Goal: Task Accomplishment & Management: Contribute content

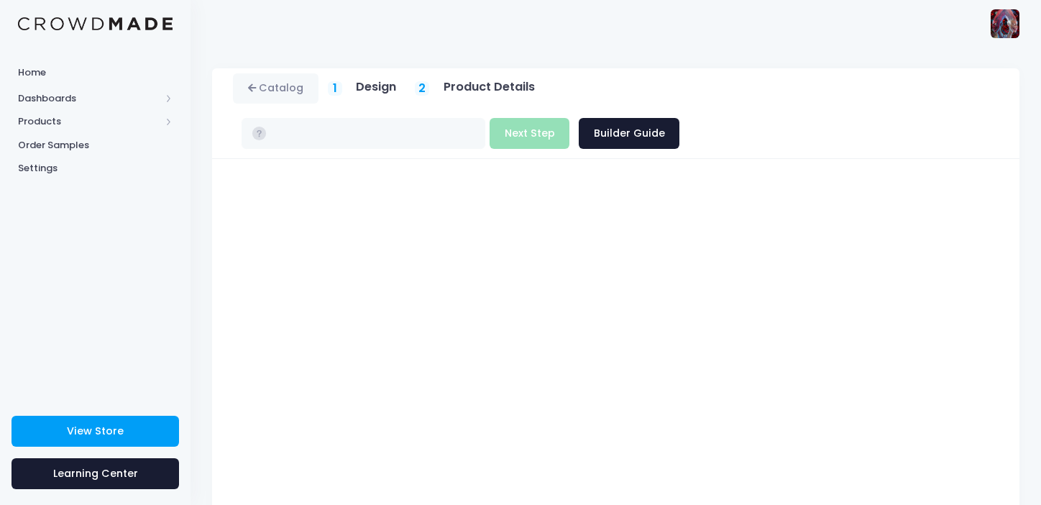
type input "$16.38 - $22.18"
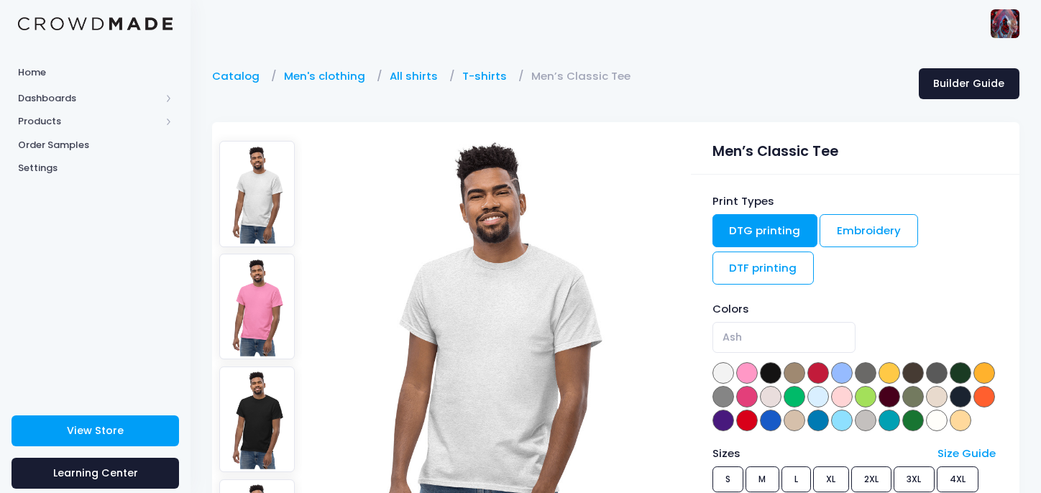
select select "White"
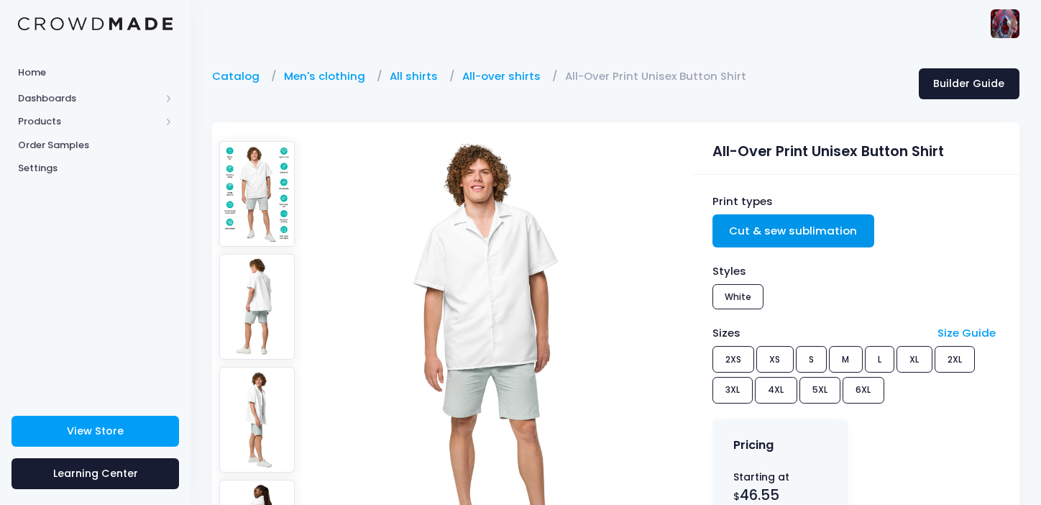
scroll to position [216, 0]
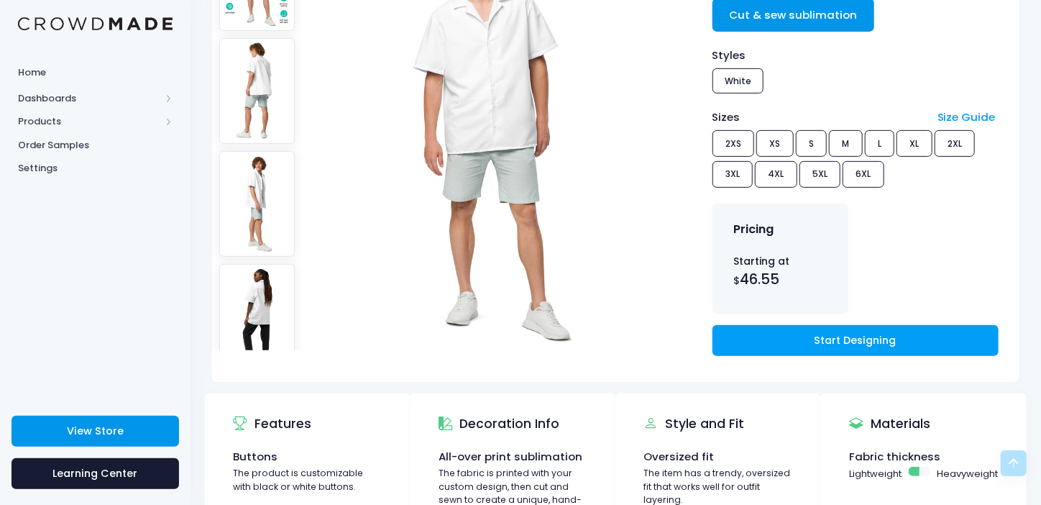
click at [124, 424] on link "View Store" at bounding box center [96, 431] width 168 height 31
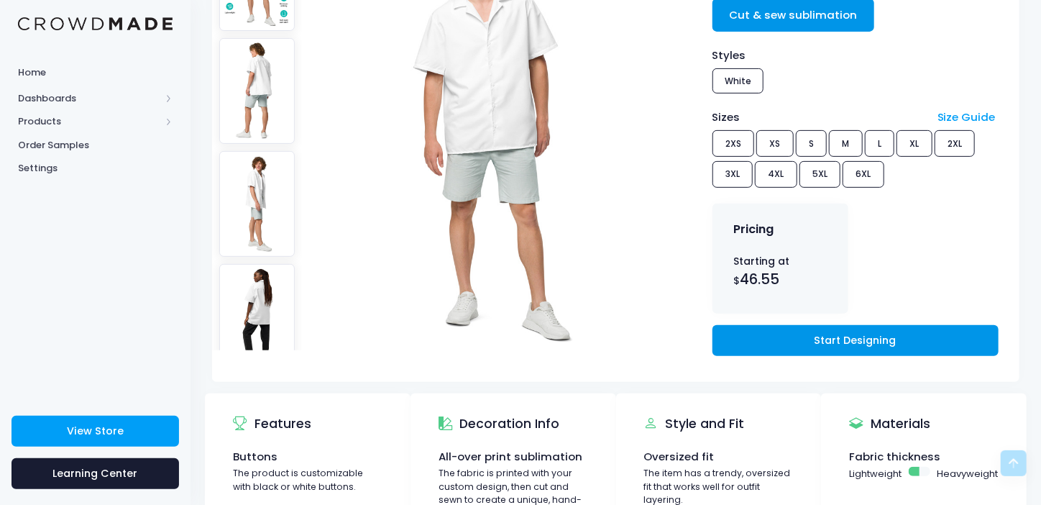
click at [826, 329] on link "Start Designing" at bounding box center [856, 340] width 286 height 31
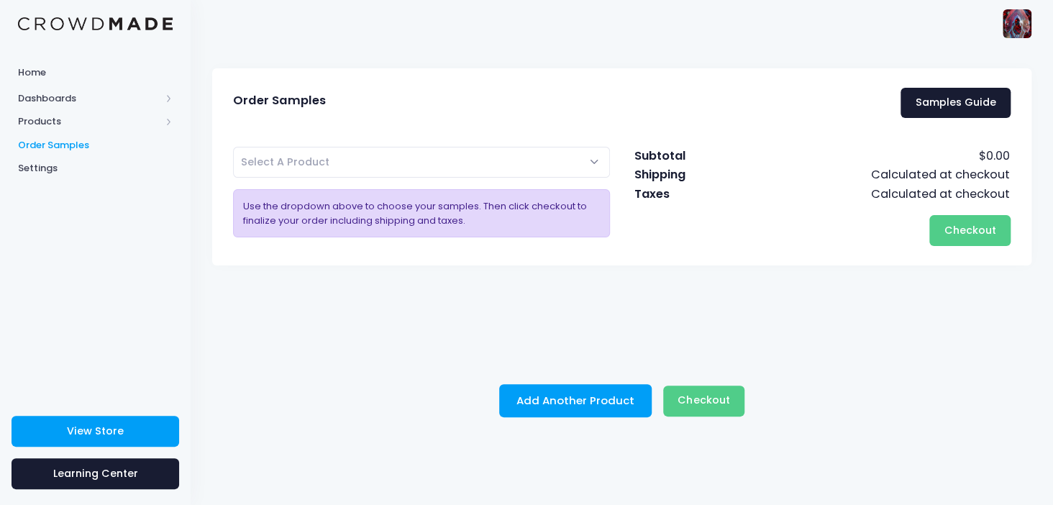
click at [589, 157] on span "Select A Product" at bounding box center [421, 162] width 377 height 31
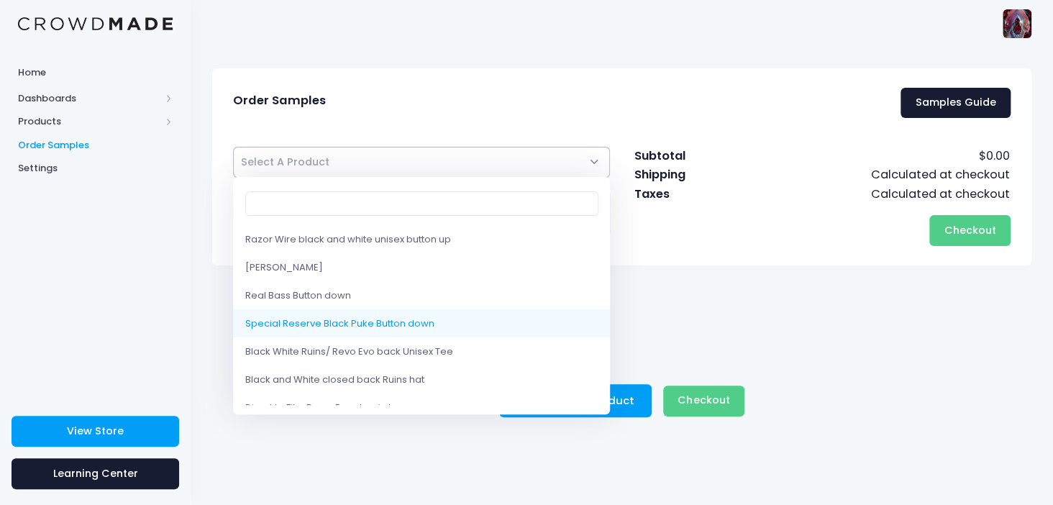
select select "10214157811986"
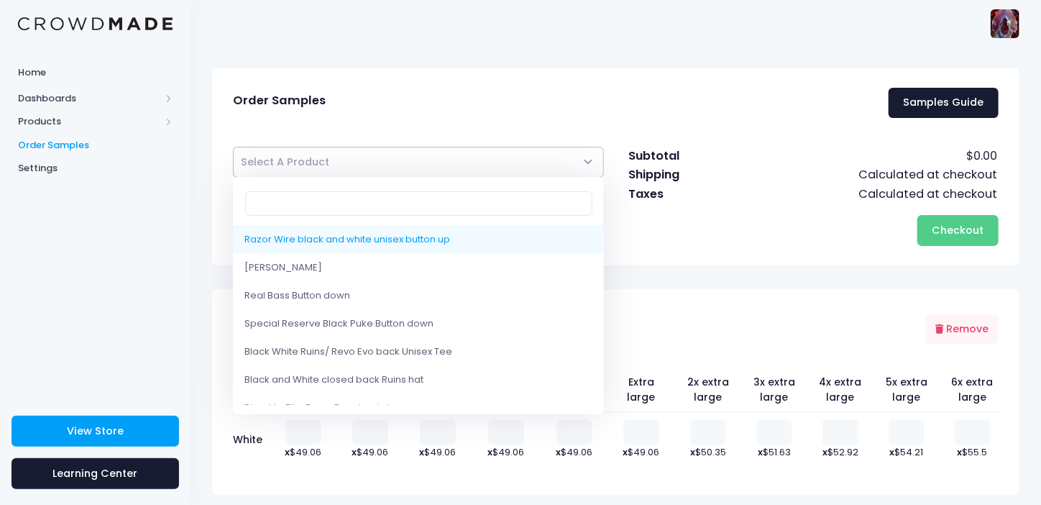
click at [582, 162] on span "Select A Product" at bounding box center [418, 162] width 371 height 31
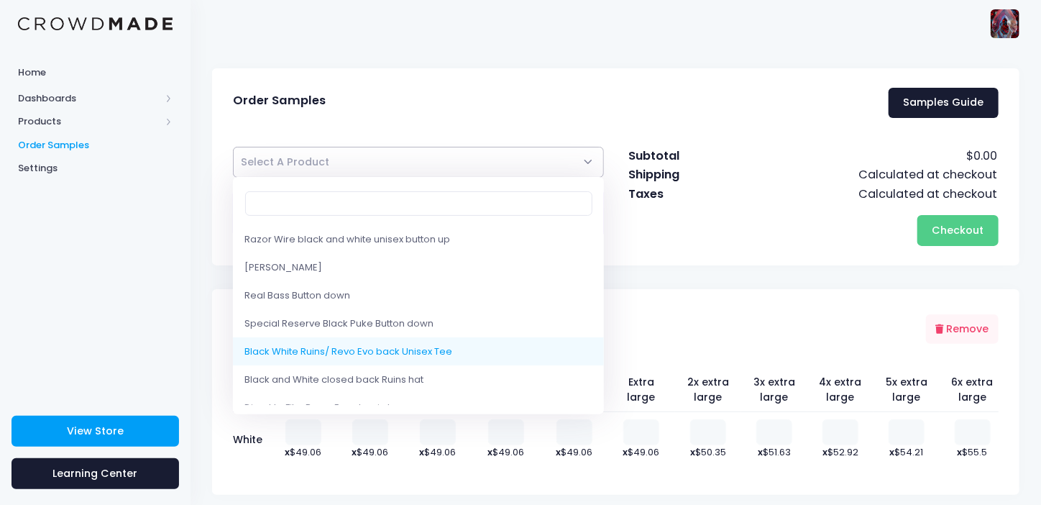
select select "10214120653074"
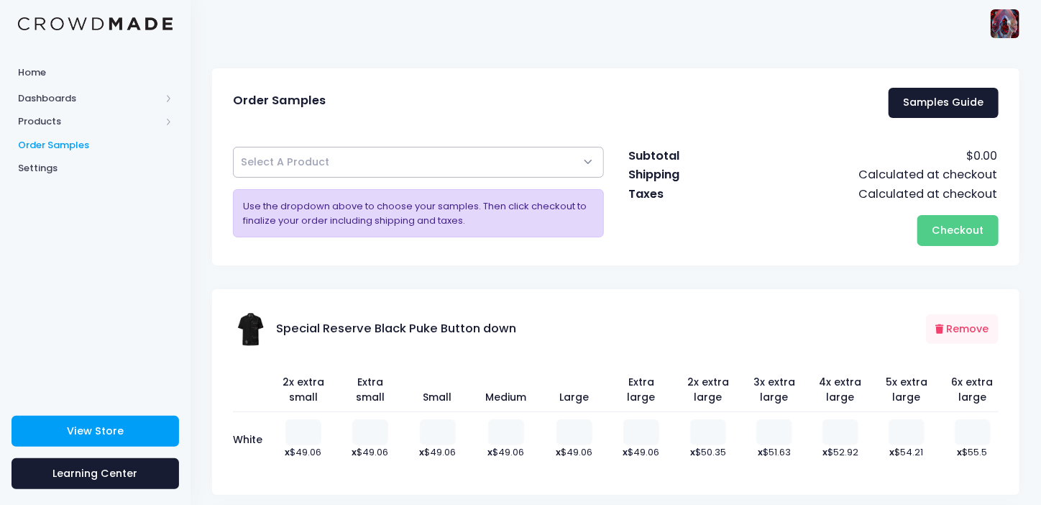
click at [590, 162] on span "Select A Product" at bounding box center [418, 162] width 371 height 31
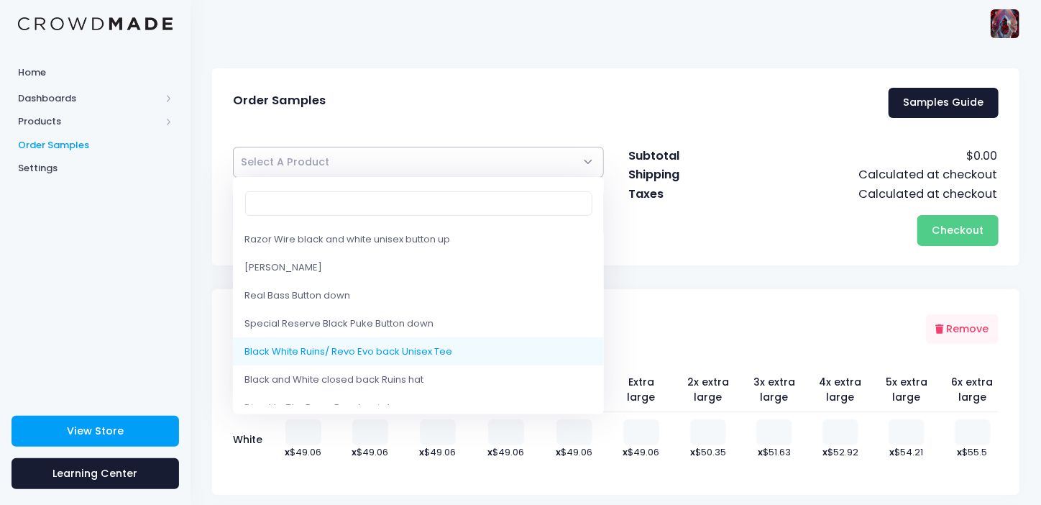
scroll to position [71, 0]
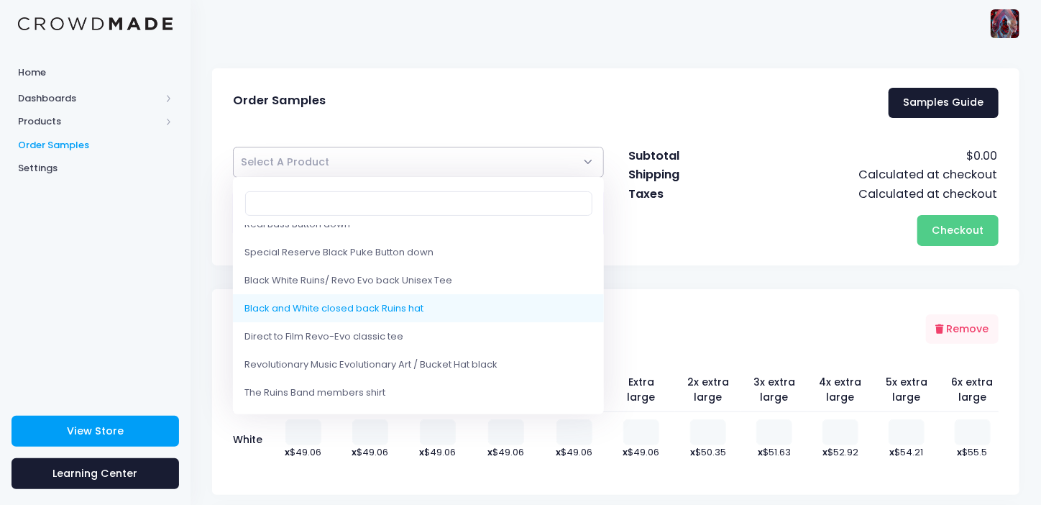
select select "10214081724690"
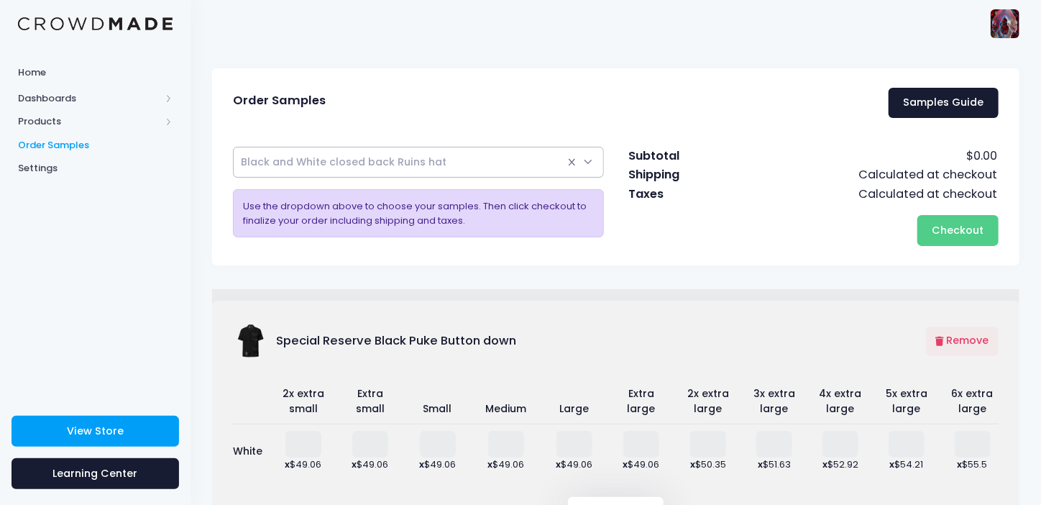
select select
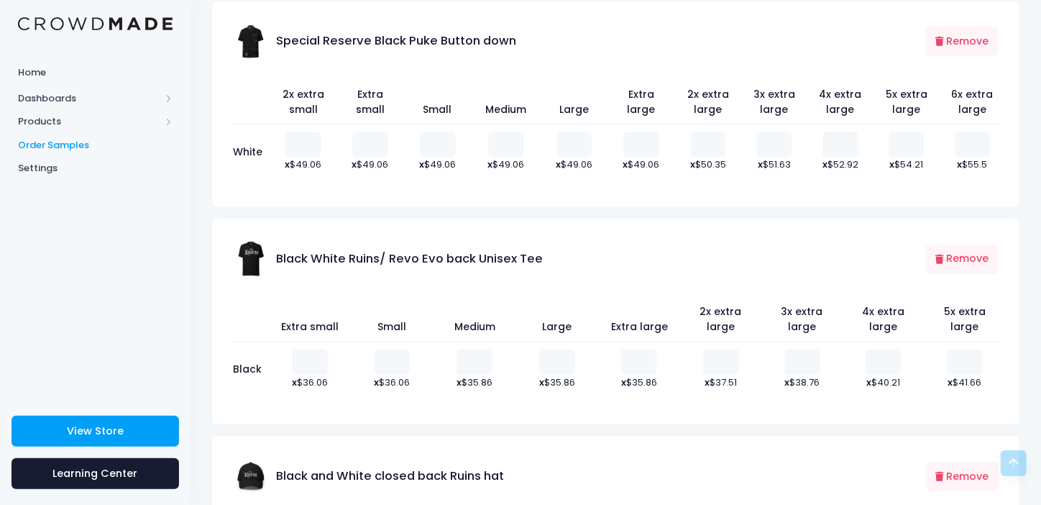
scroll to position [431, 0]
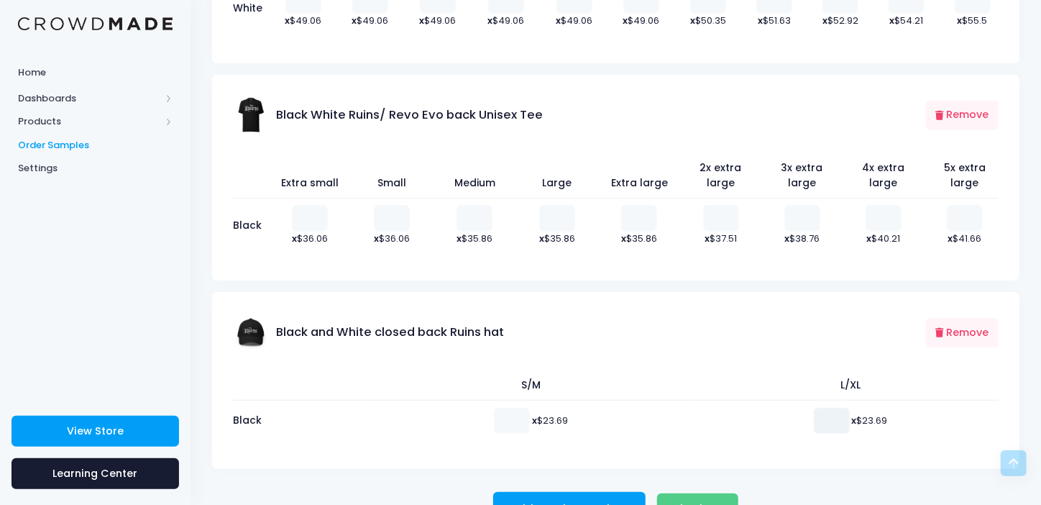
click at [822, 419] on input "number" at bounding box center [832, 421] width 36 height 26
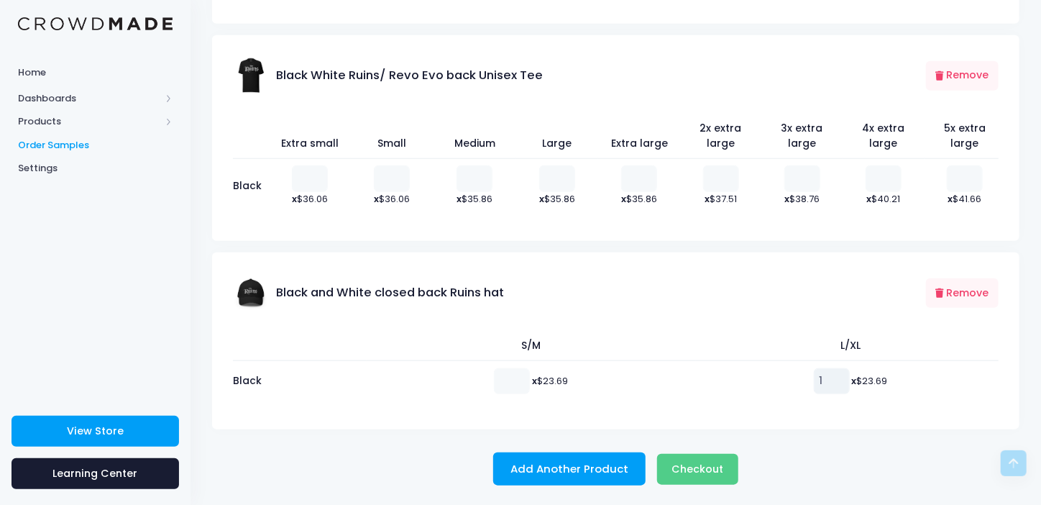
scroll to position [255, 0]
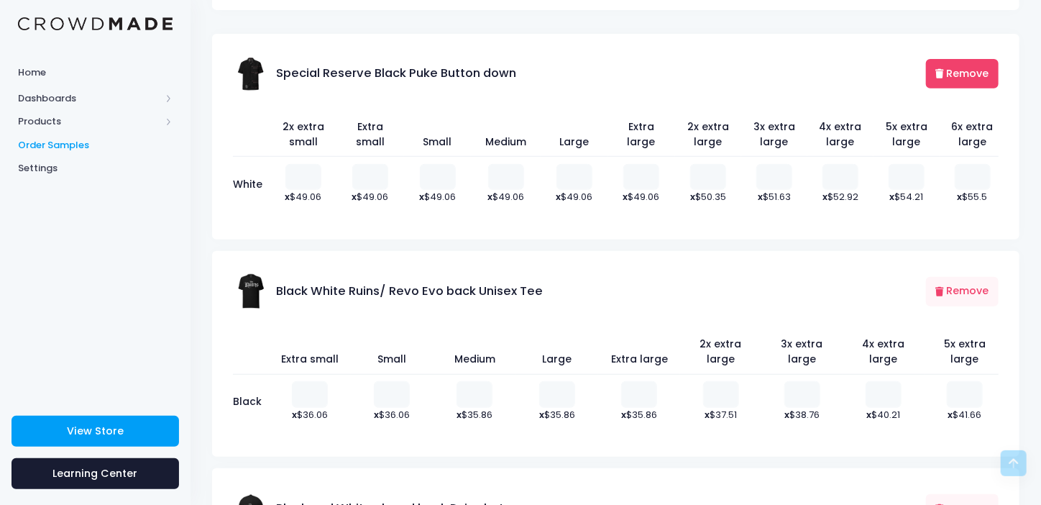
type input "1"
click at [967, 74] on button "Remove" at bounding box center [962, 73] width 73 height 29
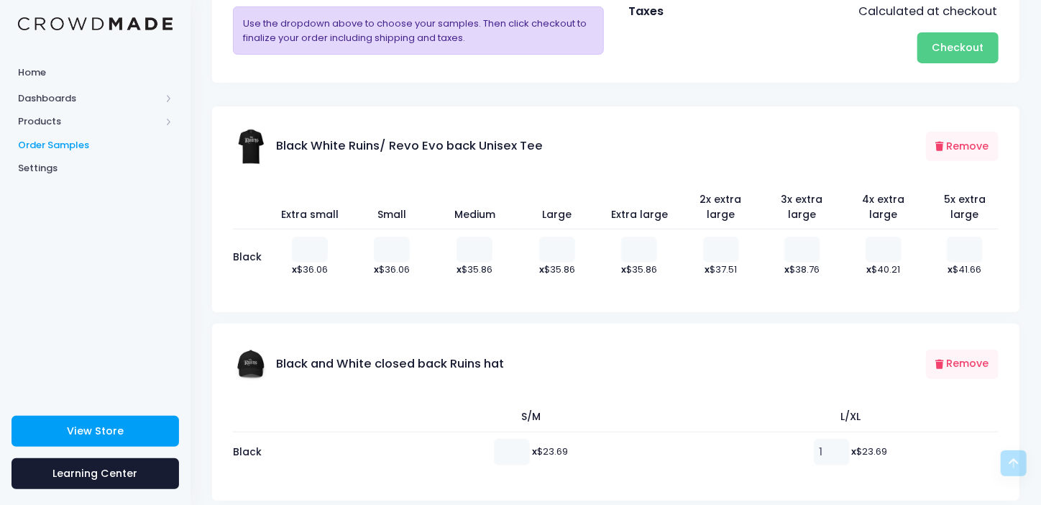
scroll to position [39, 0]
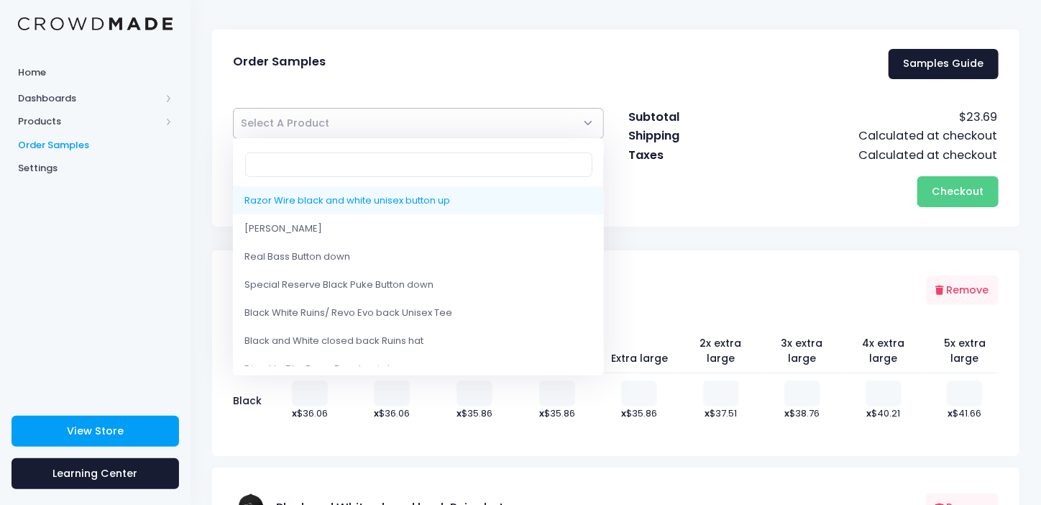
click at [588, 117] on span "Select A Product" at bounding box center [418, 123] width 371 height 31
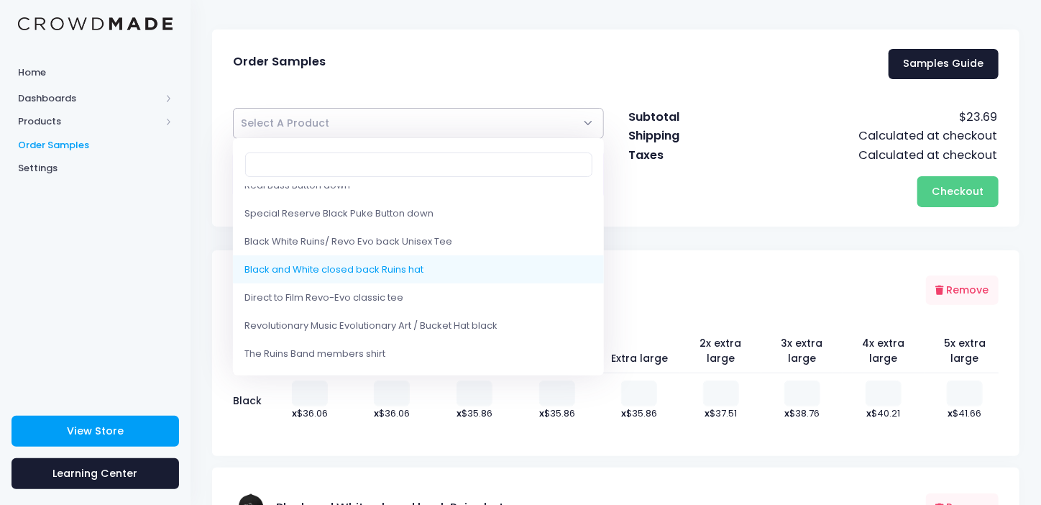
scroll to position [144, 0]
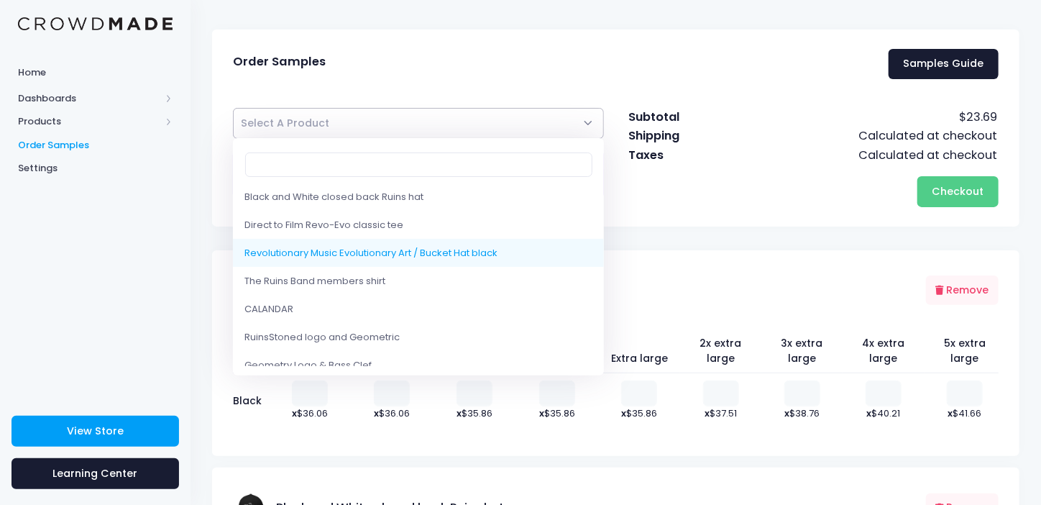
select select "10211044294930"
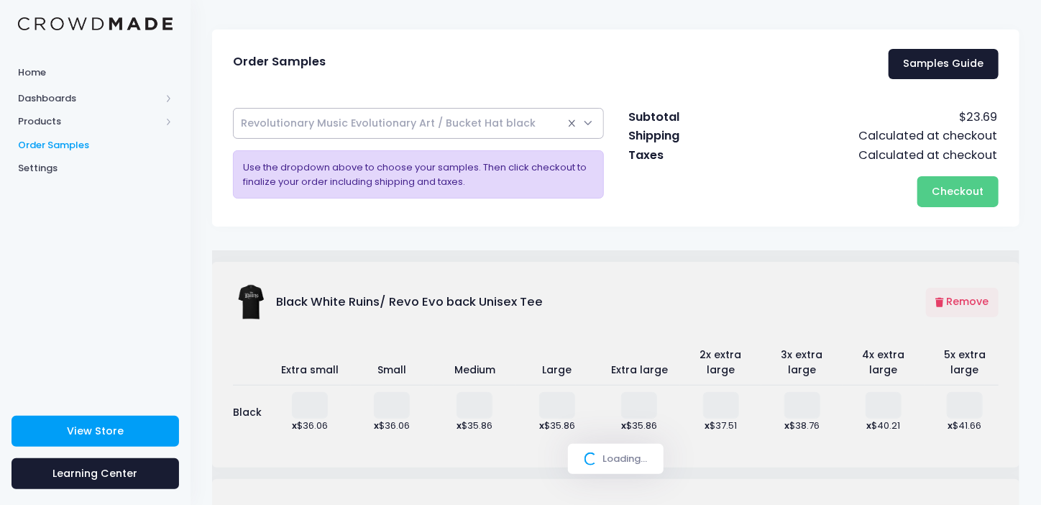
select select
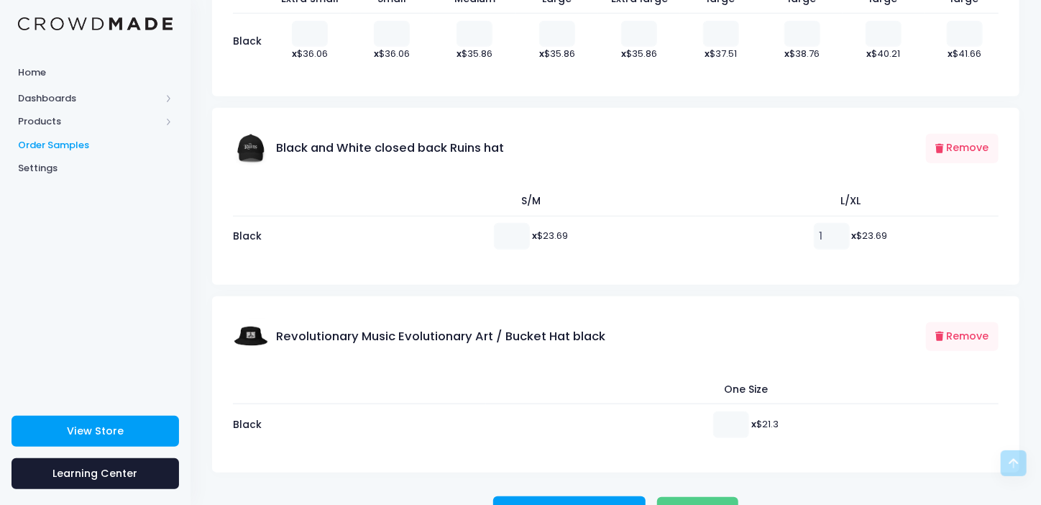
scroll to position [442, 0]
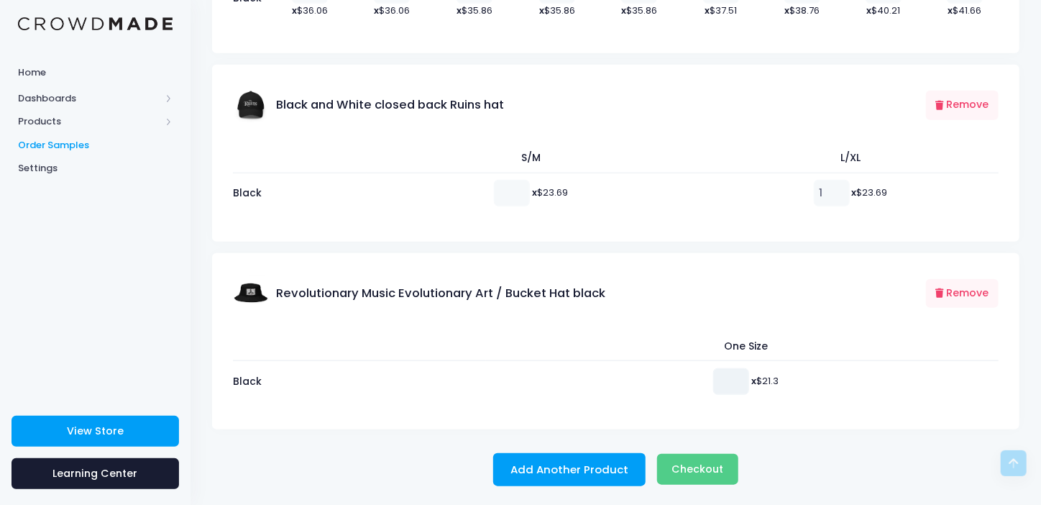
click at [716, 379] on input "number" at bounding box center [731, 381] width 36 height 26
type input "1"
click at [801, 382] on td "1 x $21.3" at bounding box center [742, 381] width 513 height 40
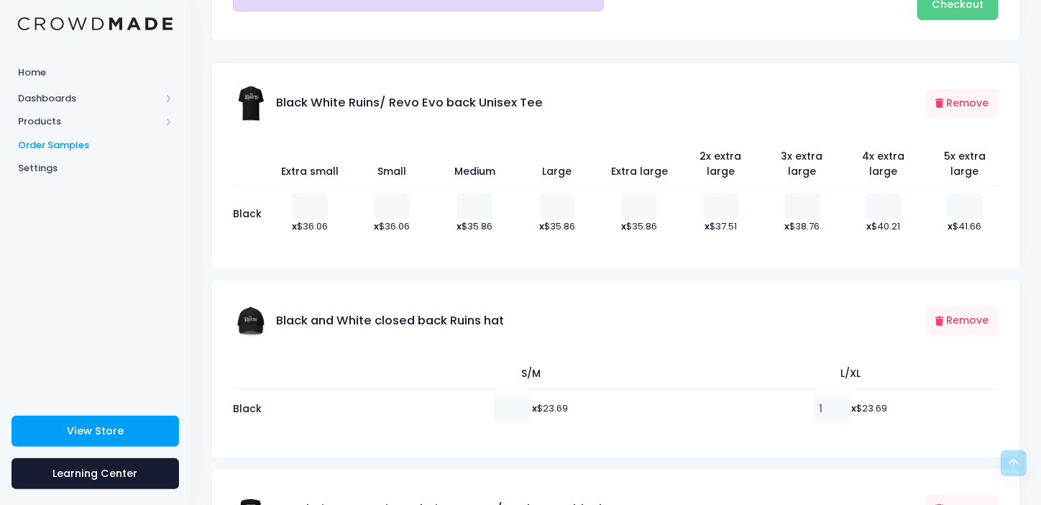
scroll to position [11, 0]
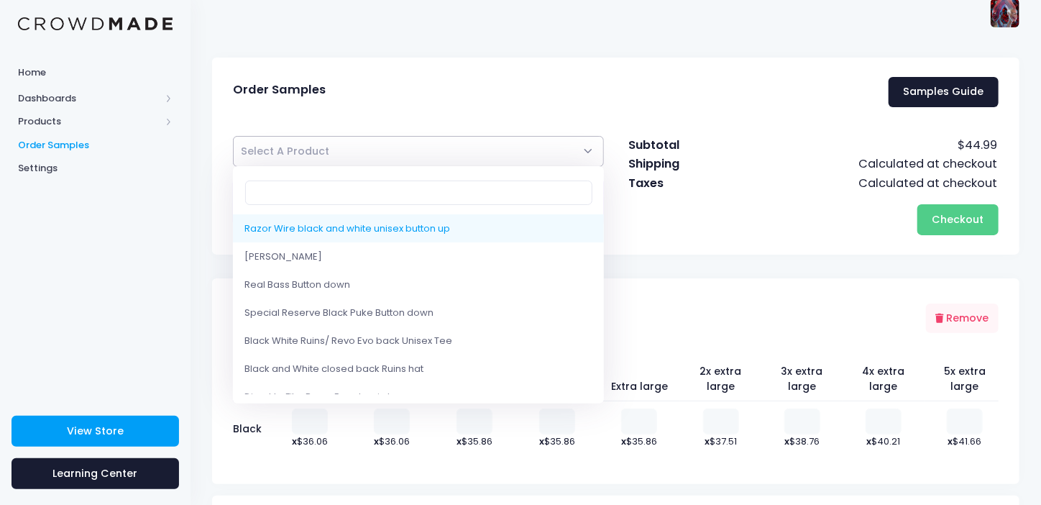
click at [585, 150] on span "Select A Product" at bounding box center [418, 151] width 371 height 31
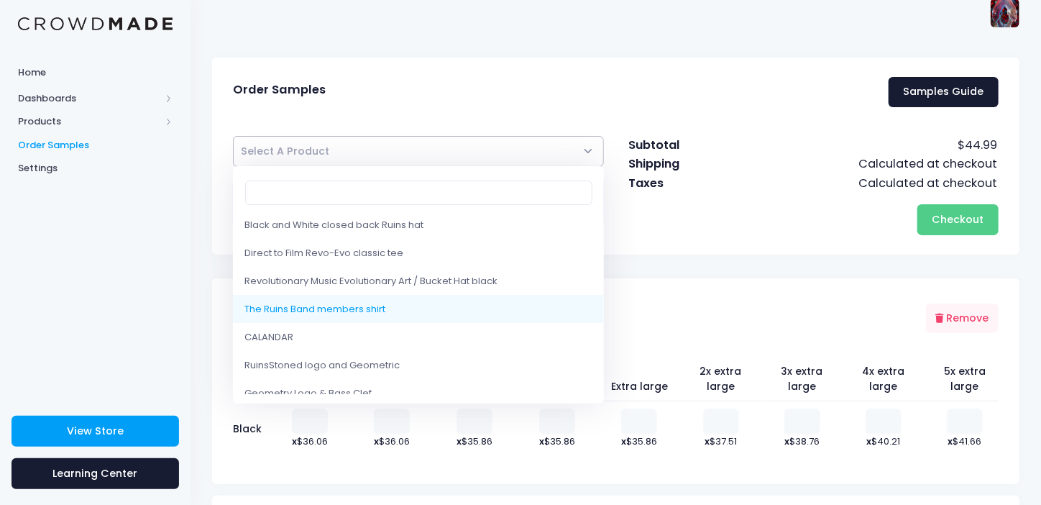
select select "10202333741330"
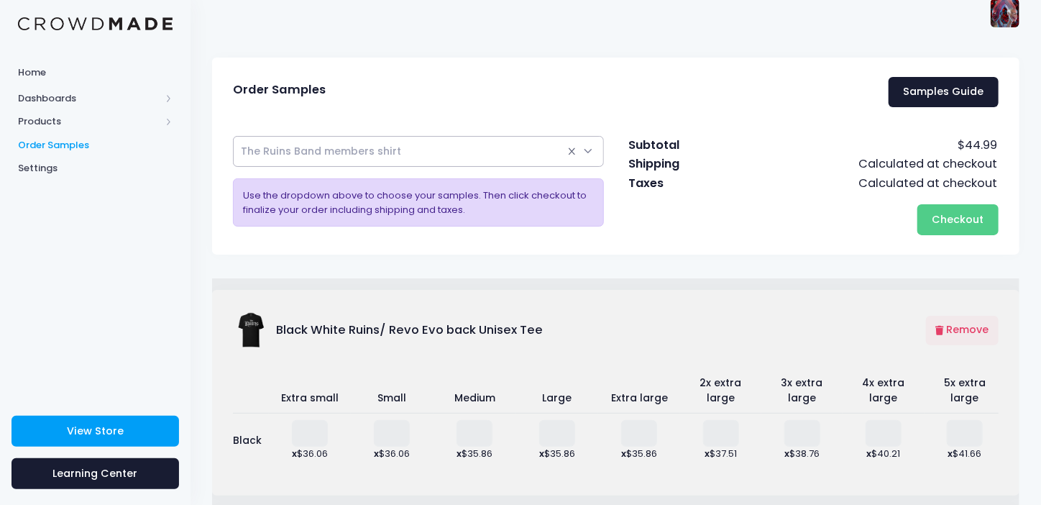
scroll to position [226, 0]
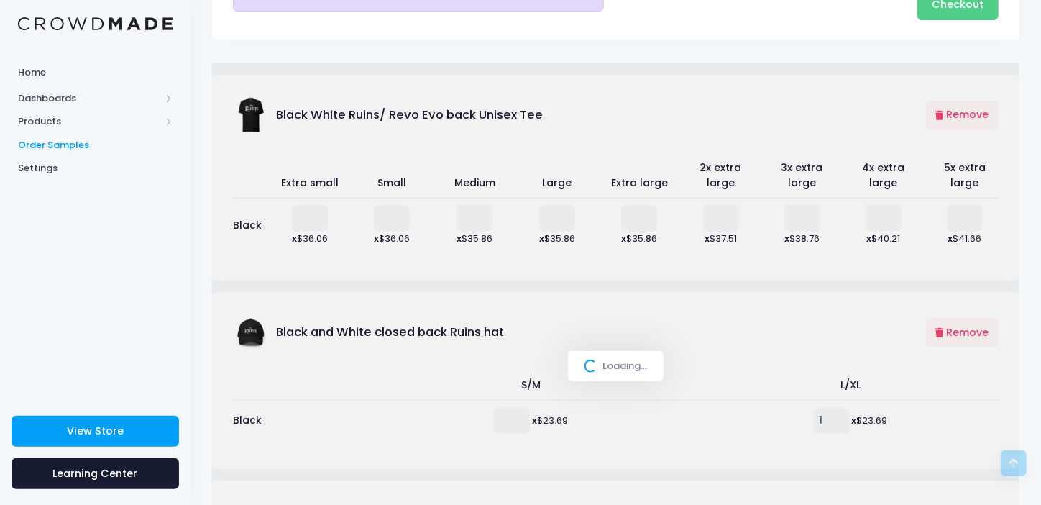
select select
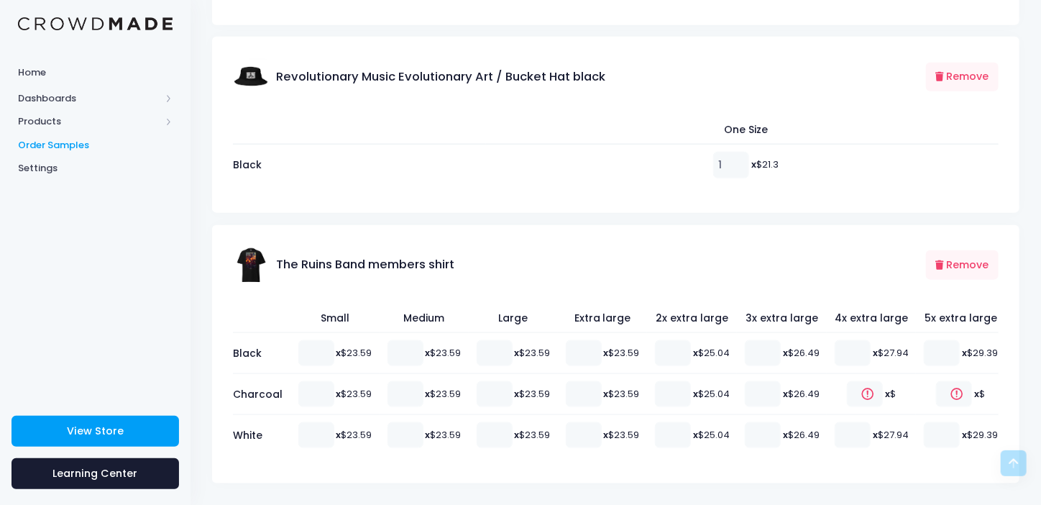
scroll to position [729, 0]
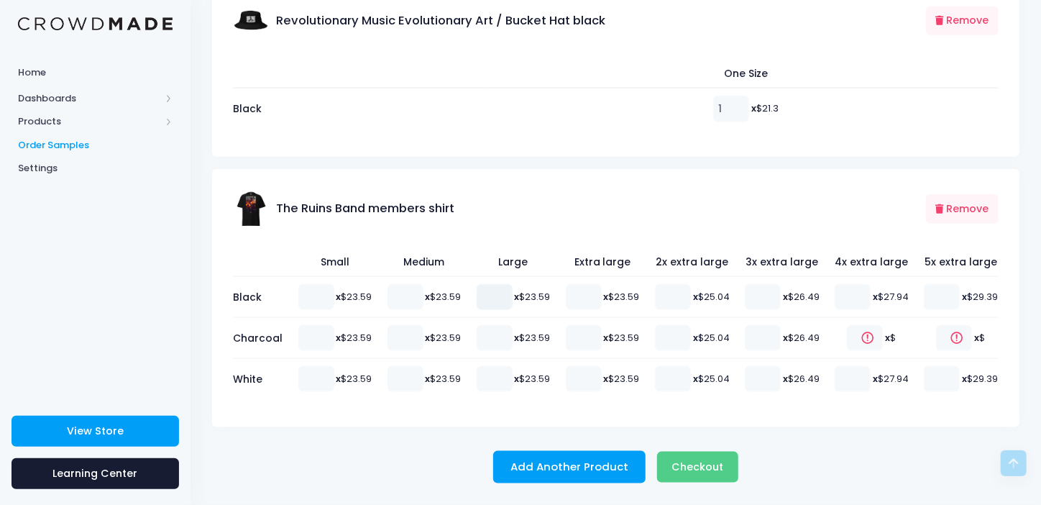
click at [504, 284] on input "number" at bounding box center [495, 297] width 36 height 26
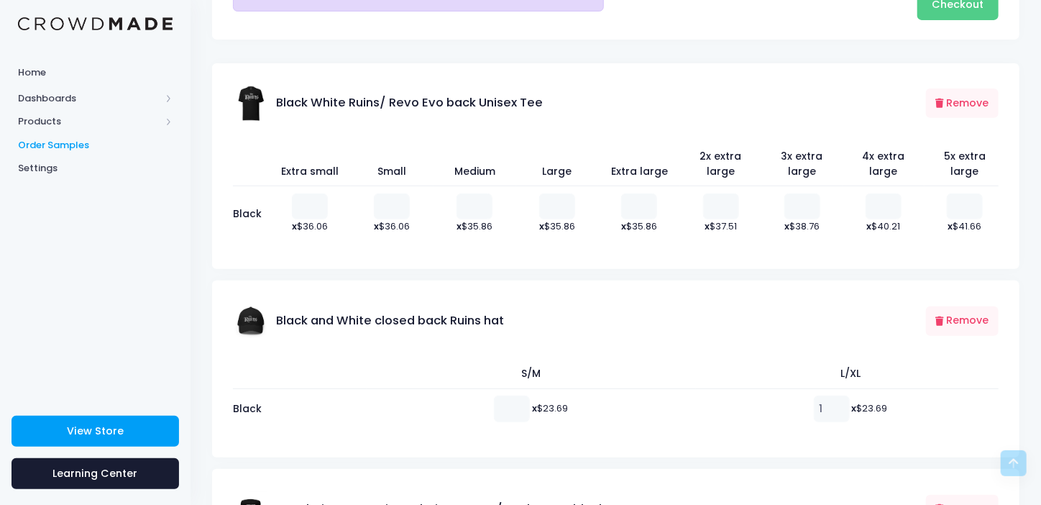
scroll to position [11, 0]
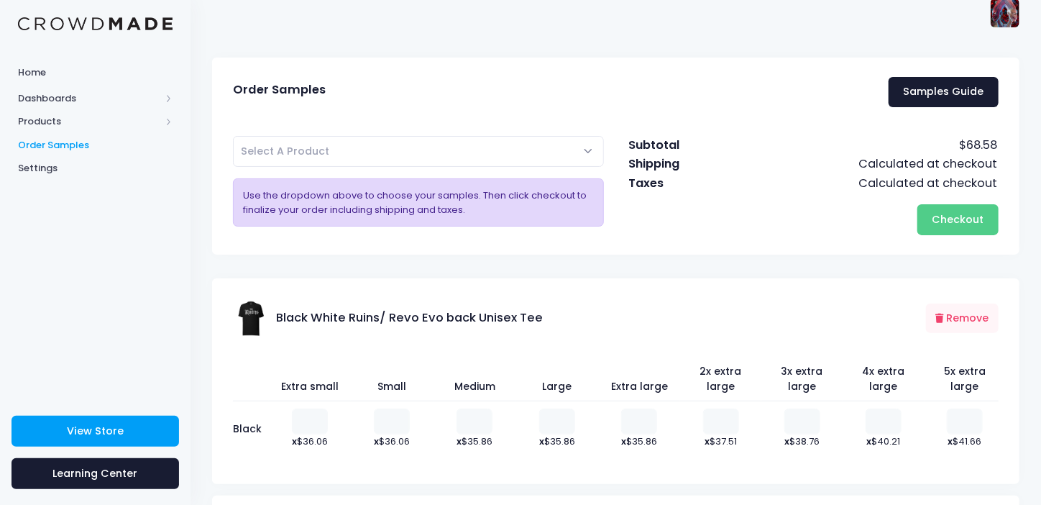
type input "1"
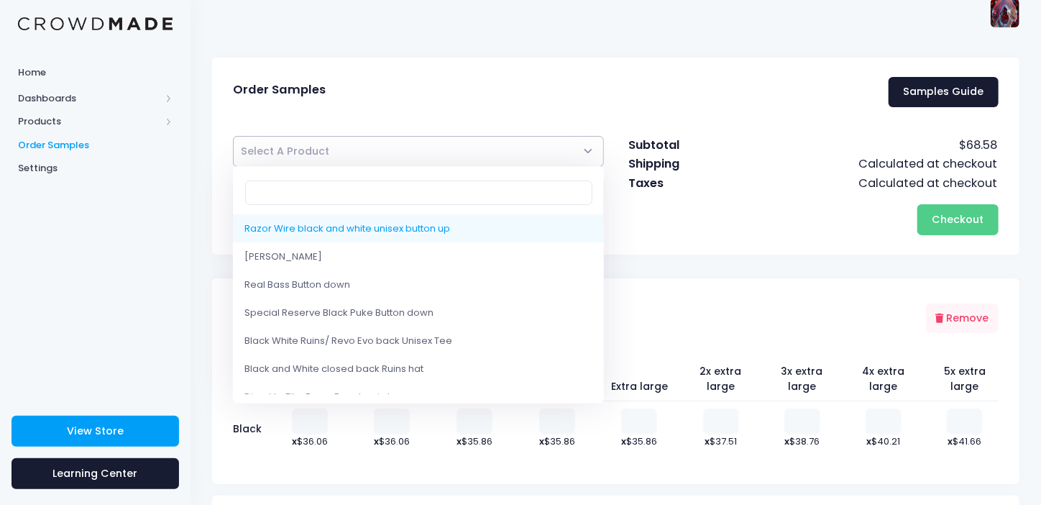
click at [582, 151] on span "Select A Product" at bounding box center [418, 151] width 371 height 31
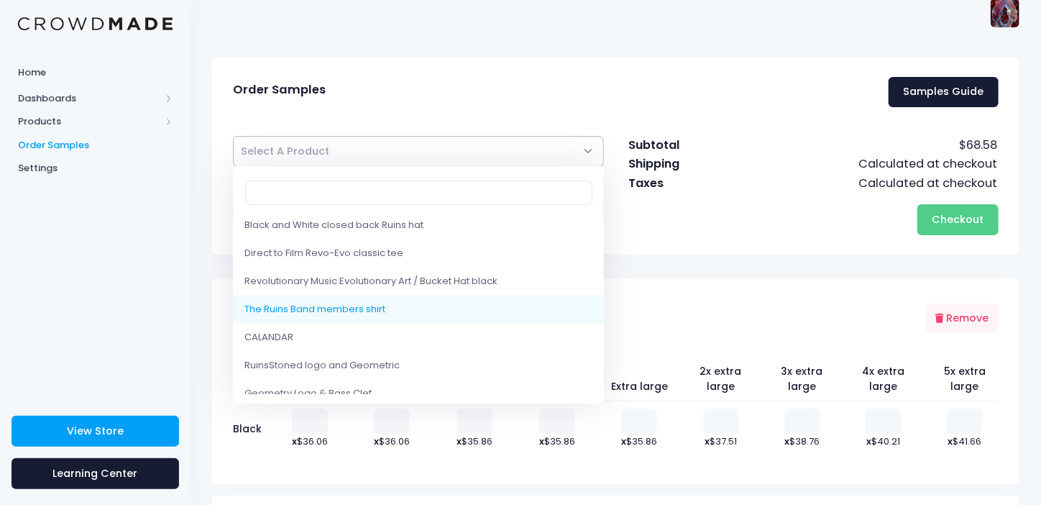
scroll to position [216, 0]
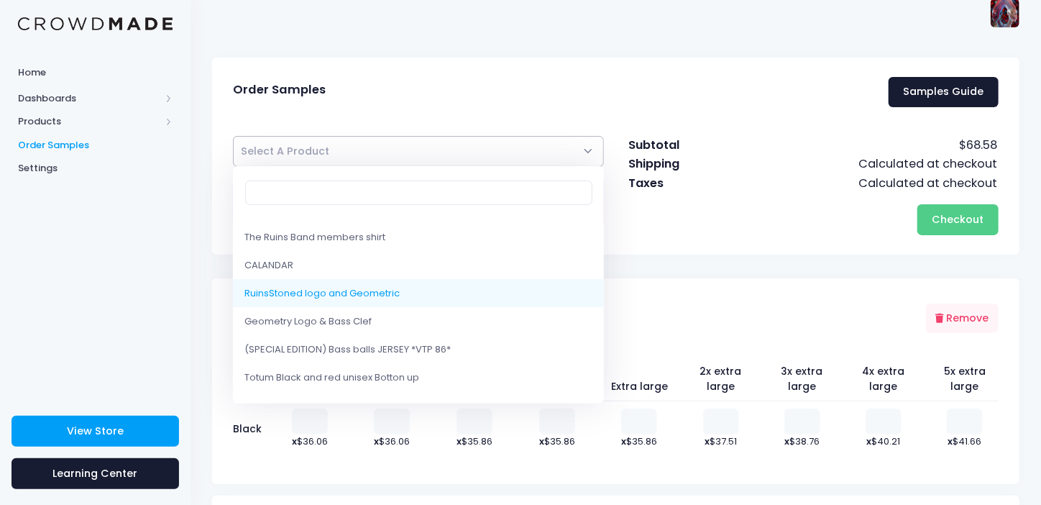
select select "10202150338834"
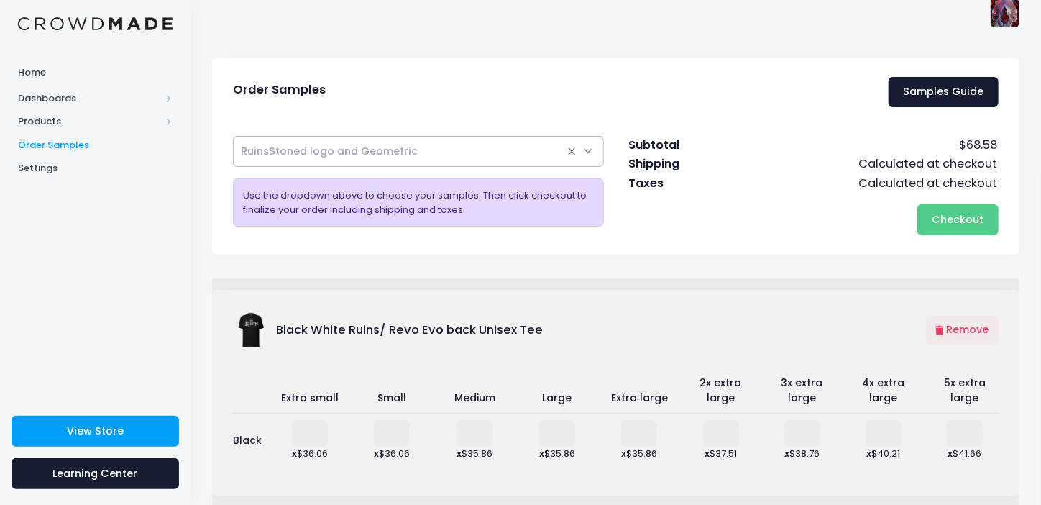
select select
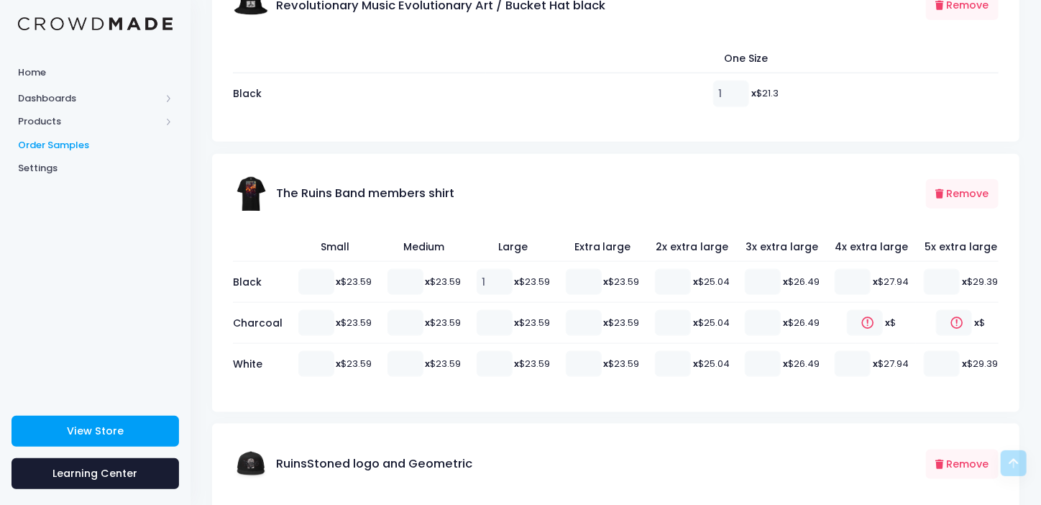
scroll to position [946, 0]
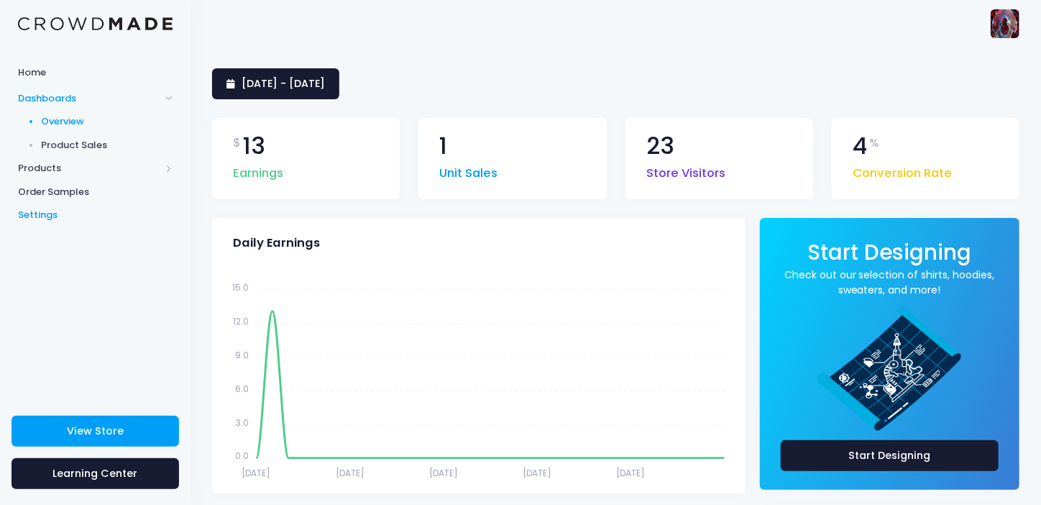
click at [39, 213] on span "Settings" at bounding box center [95, 215] width 155 height 14
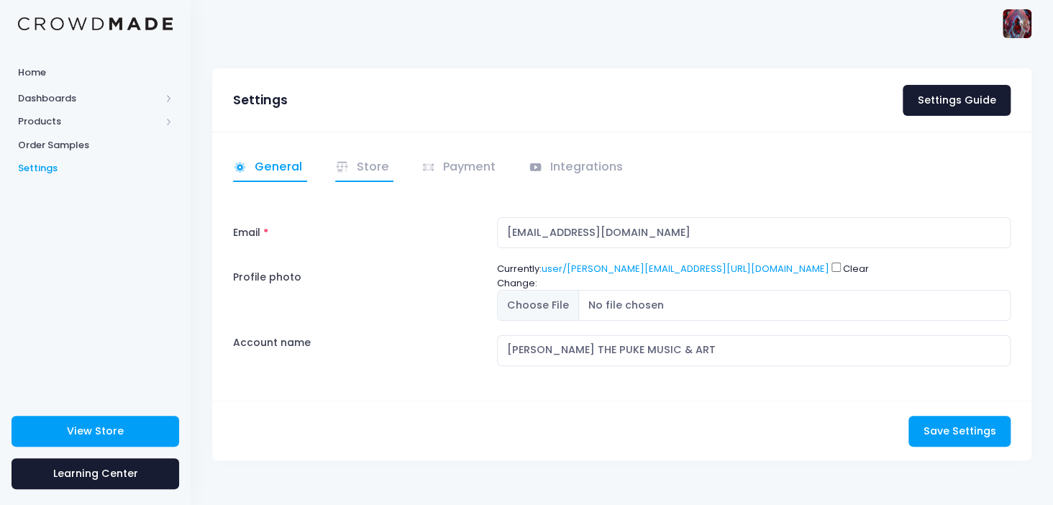
click at [364, 171] on link "Store" at bounding box center [364, 168] width 59 height 28
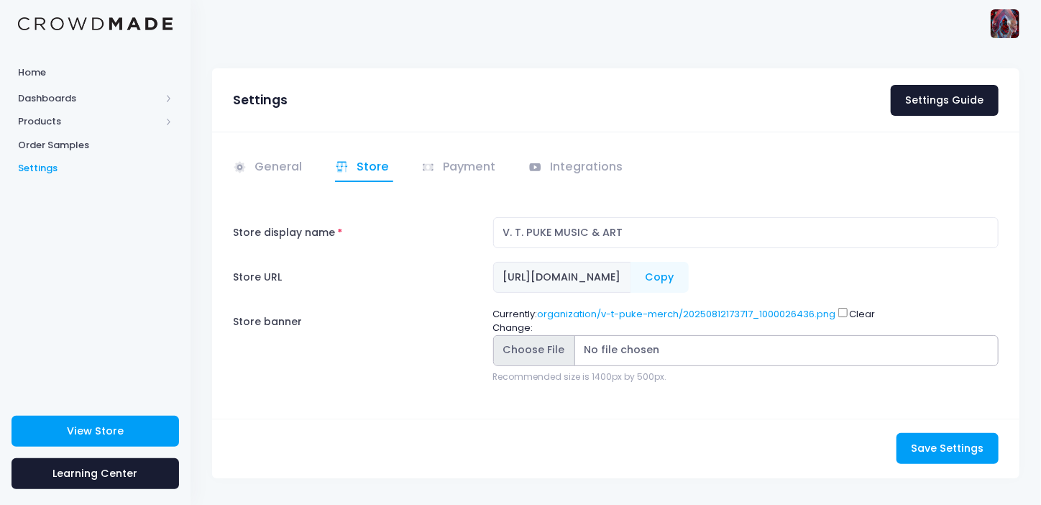
click at [539, 350] on input "Store banner" at bounding box center [746, 350] width 506 height 31
type input "C:\fakepath\1000003806.jpg"
click at [970, 444] on span "Save Settings" at bounding box center [947, 448] width 73 height 14
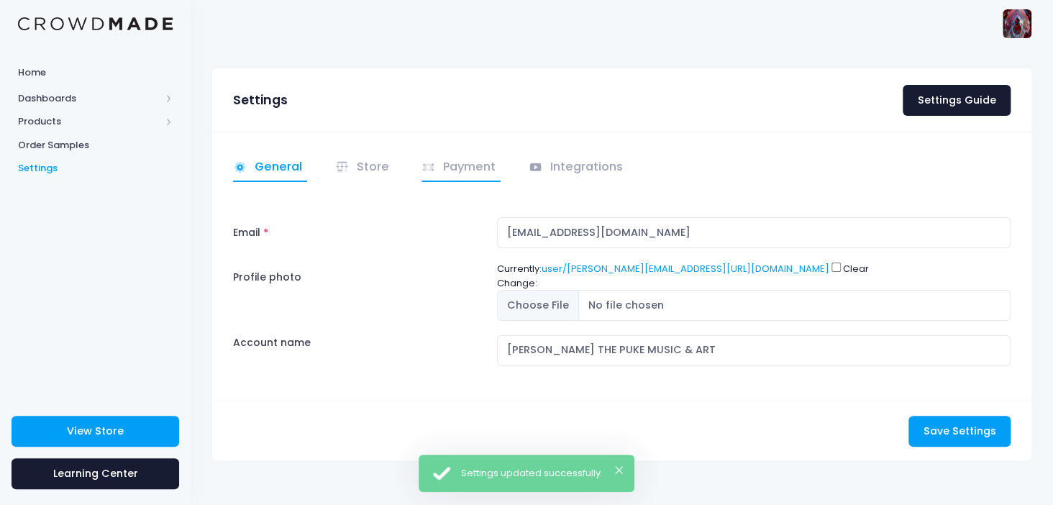
click at [449, 168] on link "Payment" at bounding box center [460, 168] width 79 height 28
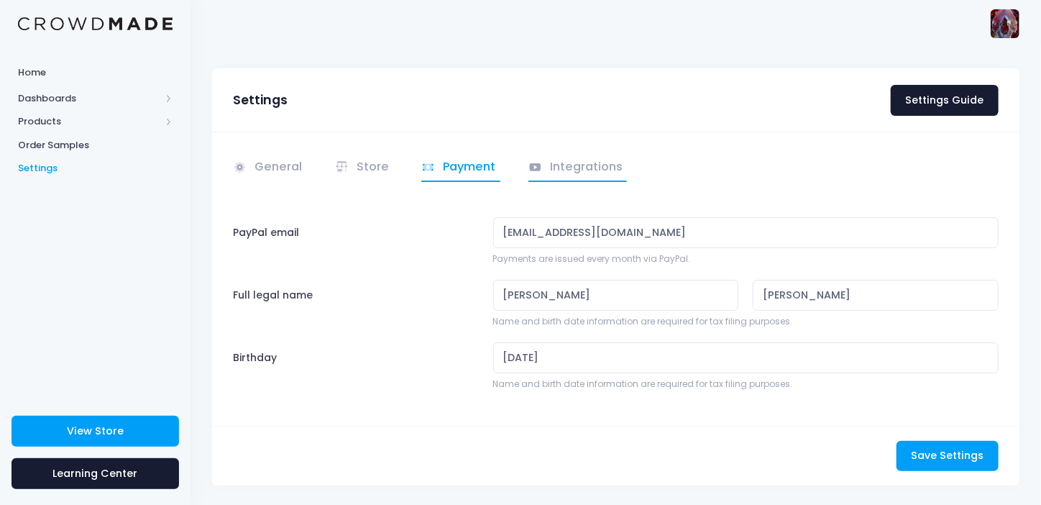
click at [583, 173] on link "Integrations" at bounding box center [578, 168] width 99 height 28
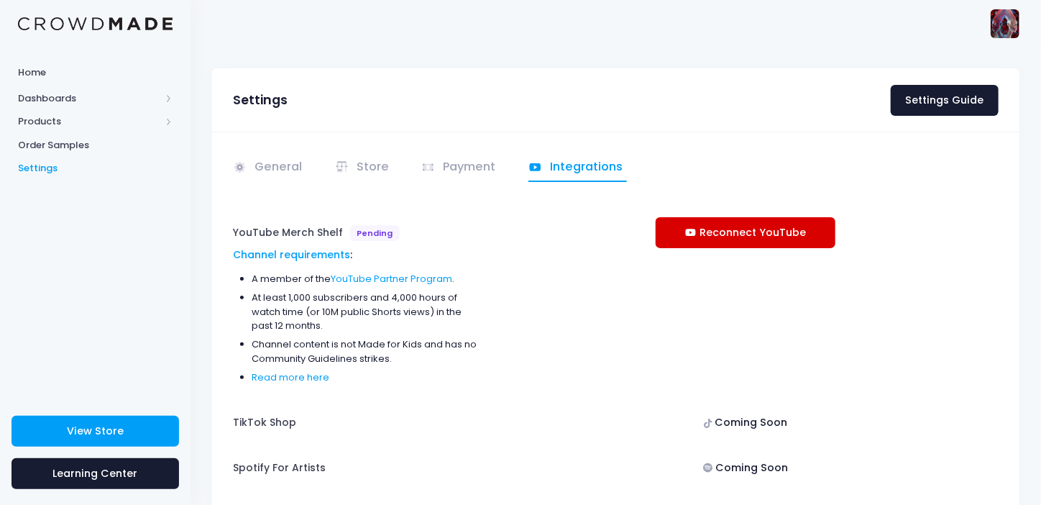
click at [775, 235] on link "Reconnect YouTube" at bounding box center [746, 232] width 180 height 31
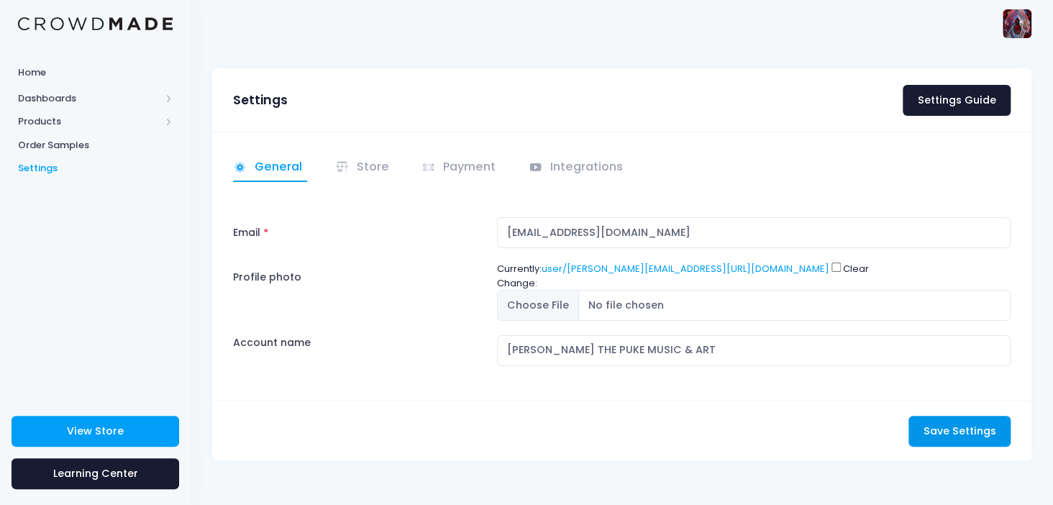
click at [956, 428] on span "Save Settings" at bounding box center [959, 431] width 73 height 14
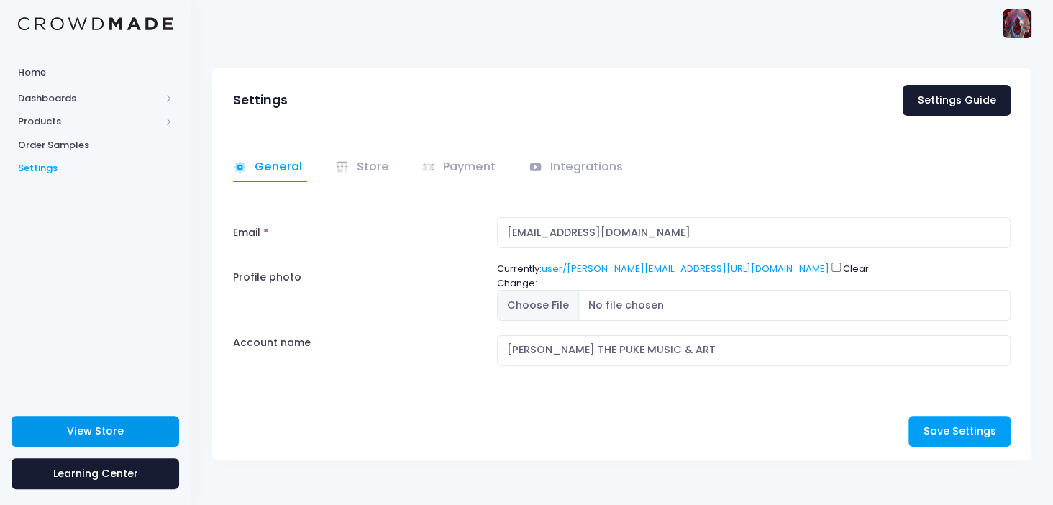
click at [122, 416] on link "View Store" at bounding box center [96, 431] width 168 height 31
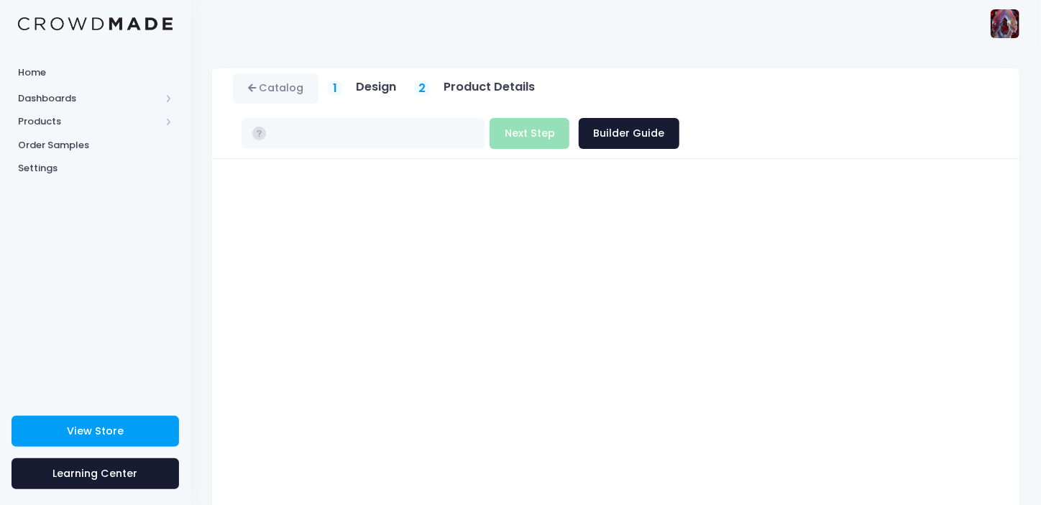
type input "$46.55 - $52.99"
drag, startPoint x: 774, startPoint y: 134, endPoint x: 785, endPoint y: 120, distance: 18.0
click at [785, 159] on div "All-Over Print Unisex Button Shirt Product title Set your earnings $ 0.0 Earnin…" at bounding box center [616, 431] width 808 height 545
click at [570, 118] on button "Next Step" at bounding box center [530, 133] width 80 height 31
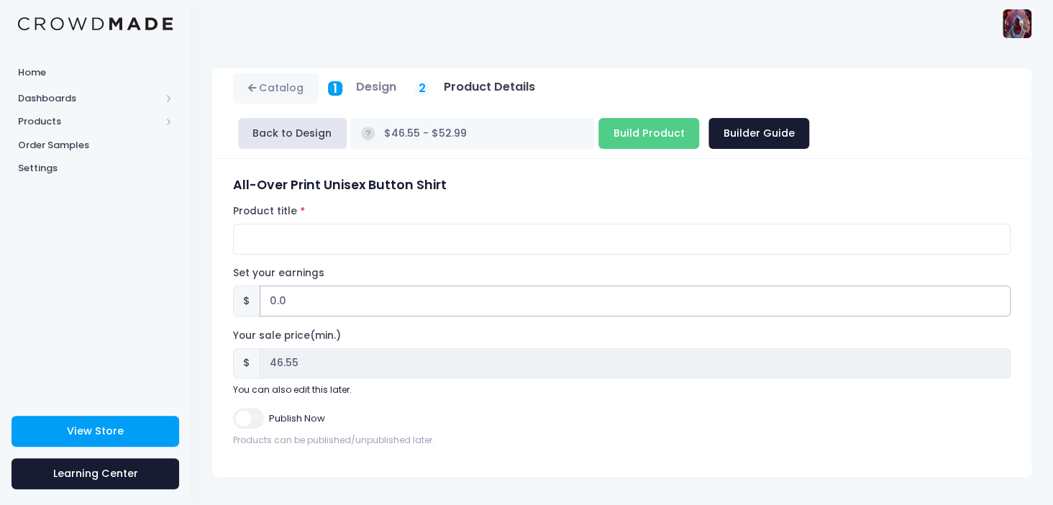
click at [276, 298] on input "0.0" at bounding box center [635, 301] width 751 height 31
drag, startPoint x: 275, startPoint y: 300, endPoint x: 263, endPoint y: 301, distance: 11.6
click at [264, 301] on input "0.0" at bounding box center [635, 301] width 751 height 31
type input "1.0"
type input "$47.55 - $53.99"
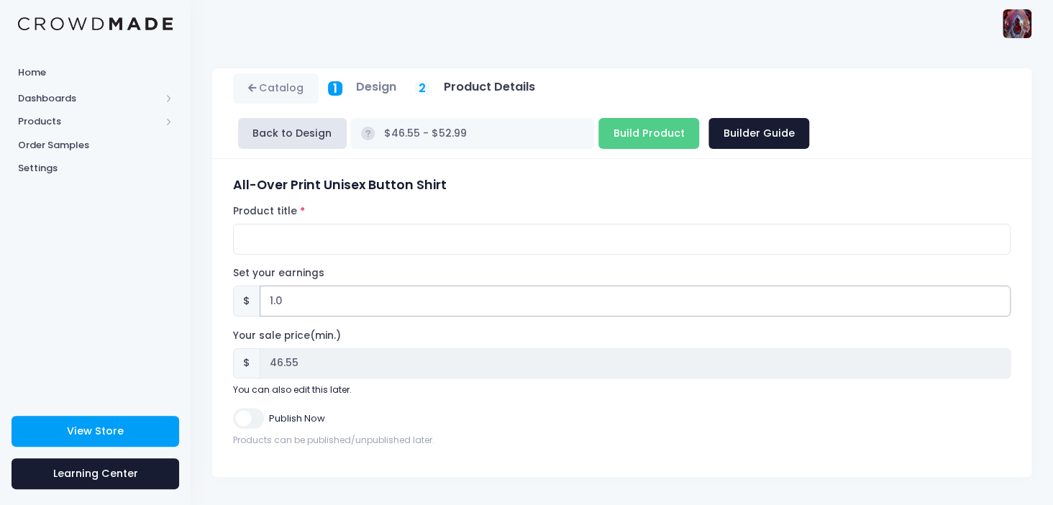
type input "47.55"
type input "15.0"
type input "$61.55 - $67.99"
type input "61.55"
type input "15.0"
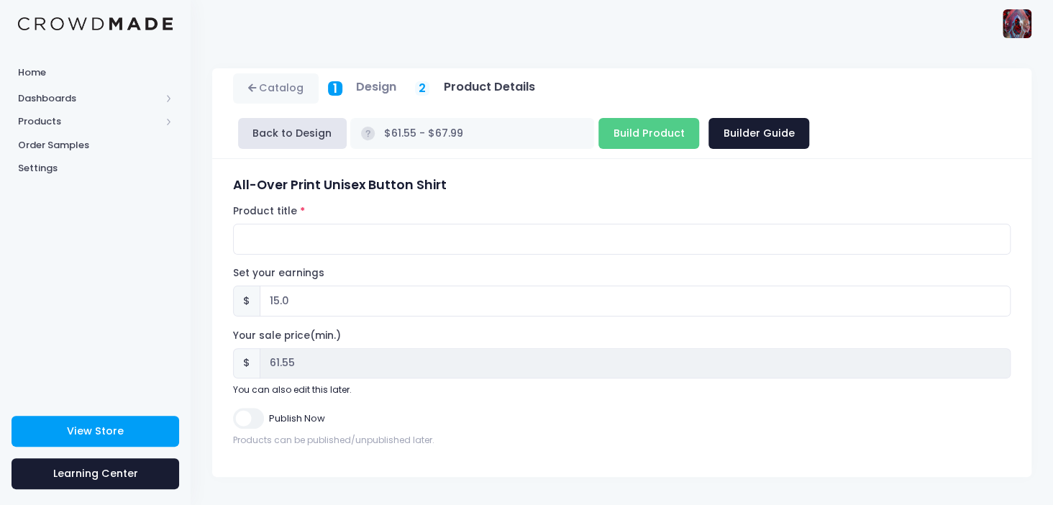
click at [255, 419] on input "Publish Now" at bounding box center [248, 418] width 30 height 21
checkbox input "true"
click at [299, 239] on input "Product title" at bounding box center [621, 239] width 777 height 31
click at [272, 237] on input "Over looks Hell unisex button down" at bounding box center [621, 239] width 777 height 31
type input "Overlooks Hell unisex button down"
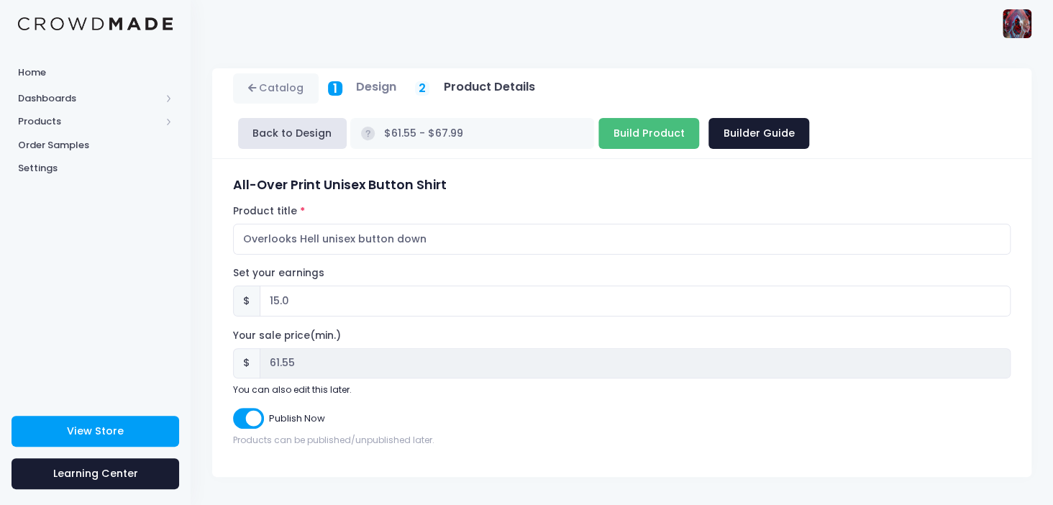
click at [598, 135] on input "Build Product" at bounding box center [648, 133] width 101 height 31
type input "Building product..."
